Goal: Find specific page/section: Find specific page/section

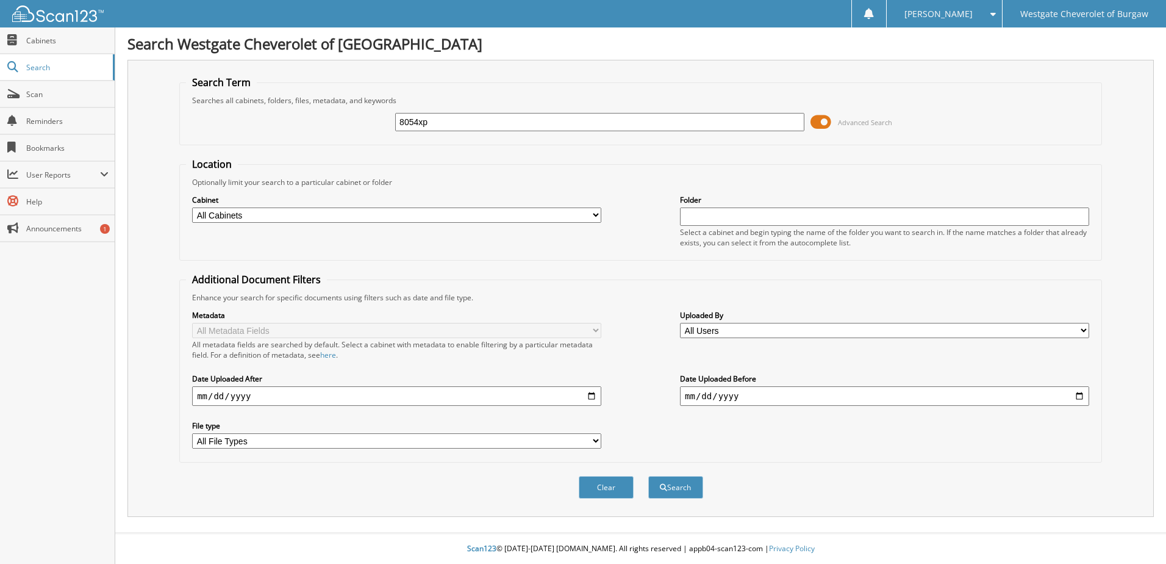
type input "8054xp"
click at [648, 476] on button "Search" at bounding box center [675, 487] width 55 height 23
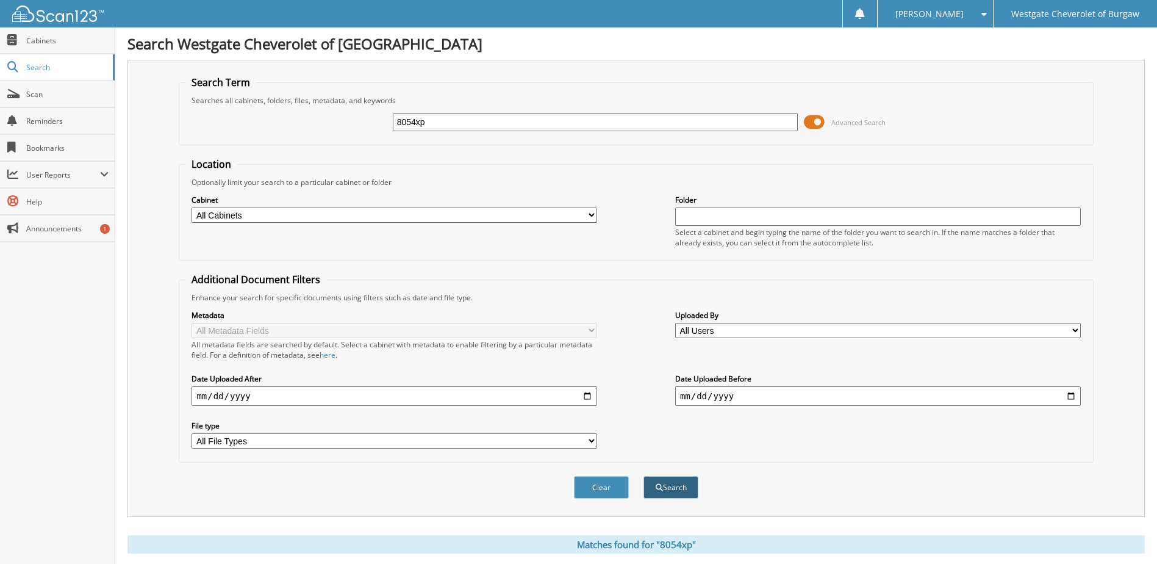
click at [651, 476] on button "Search" at bounding box center [670, 487] width 55 height 23
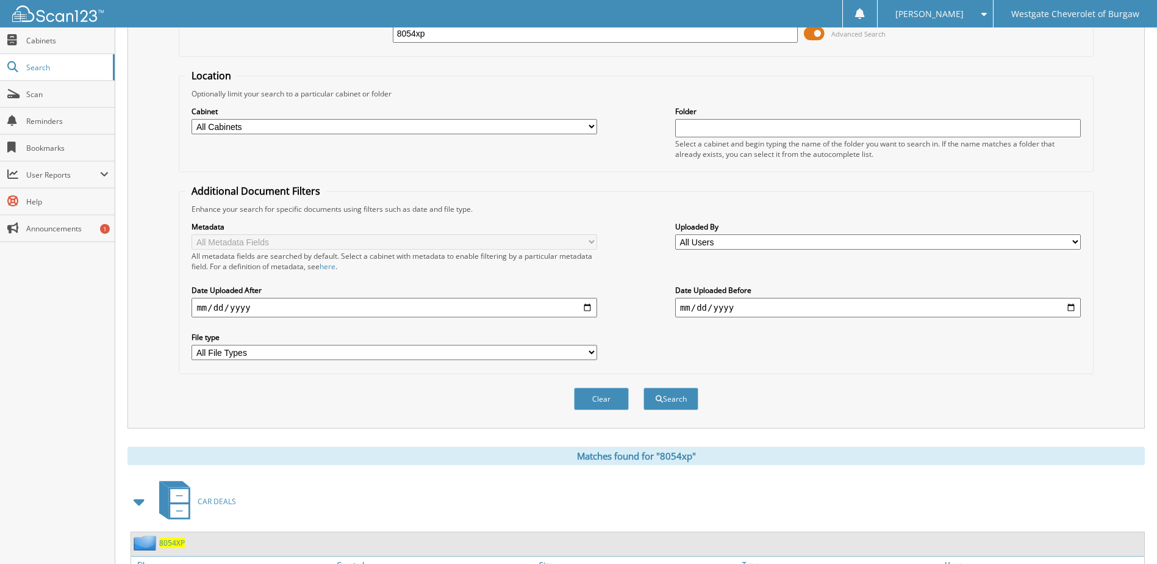
scroll to position [186, 0]
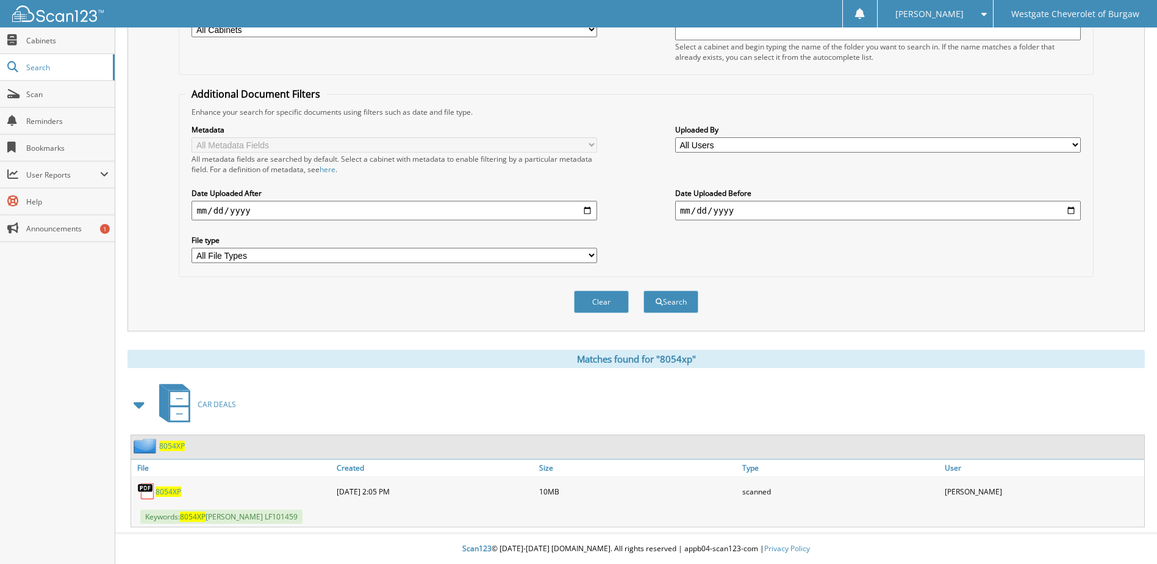
click at [167, 493] on span "8054XP" at bounding box center [169, 491] width 26 height 10
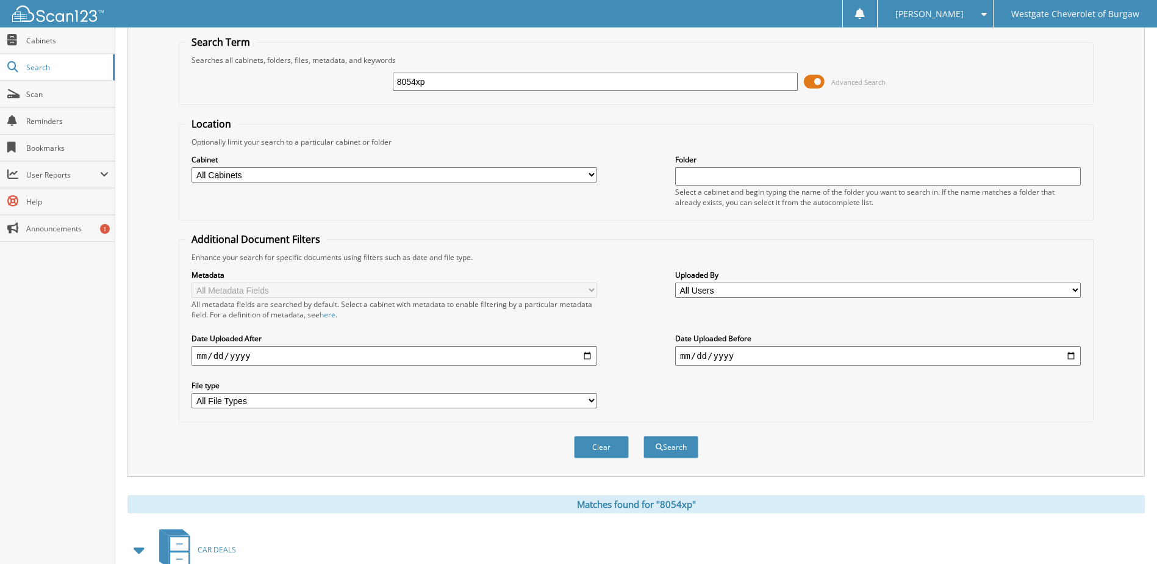
scroll to position [0, 0]
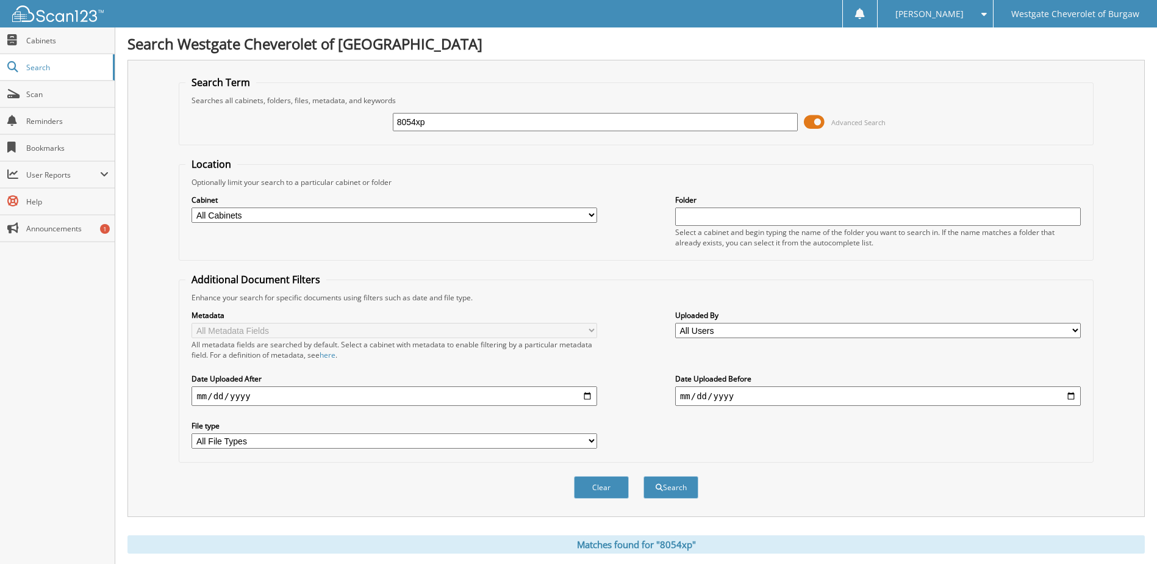
click at [63, 9] on img at bounding box center [57, 13] width 91 height 16
